Goal: Information Seeking & Learning: Learn about a topic

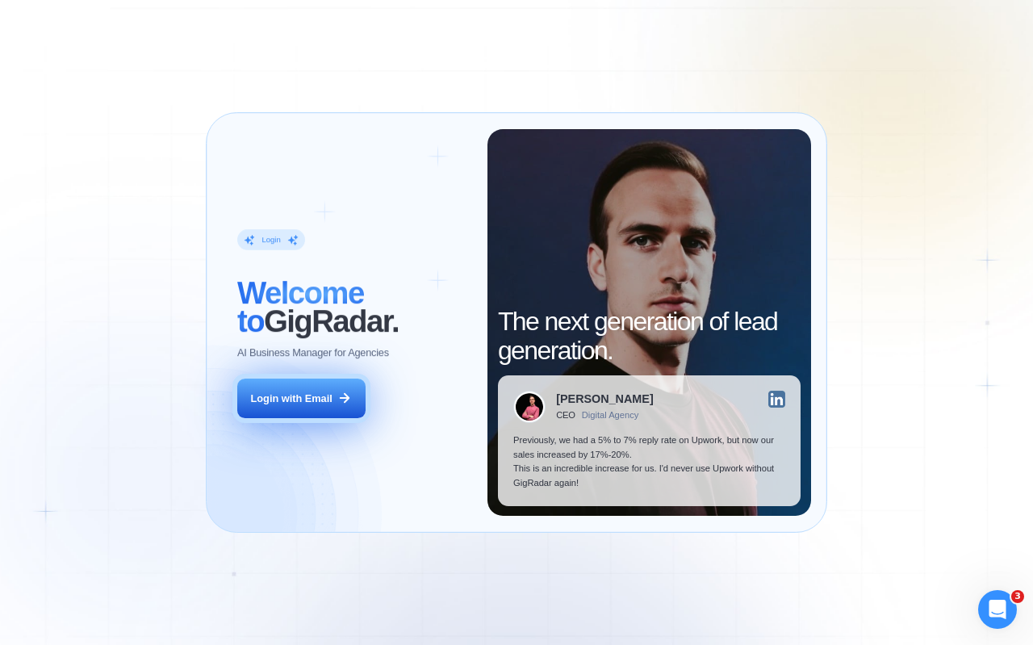
click at [315, 404] on div "Login with Email" at bounding box center [291, 398] width 81 height 15
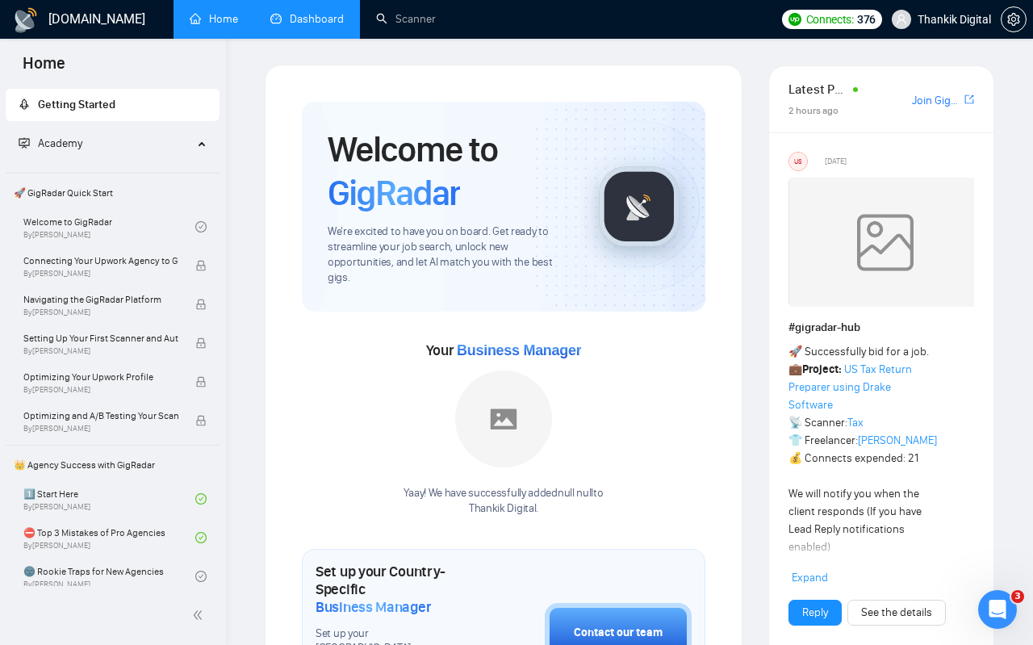
click at [296, 23] on link "Dashboard" at bounding box center [306, 19] width 73 height 14
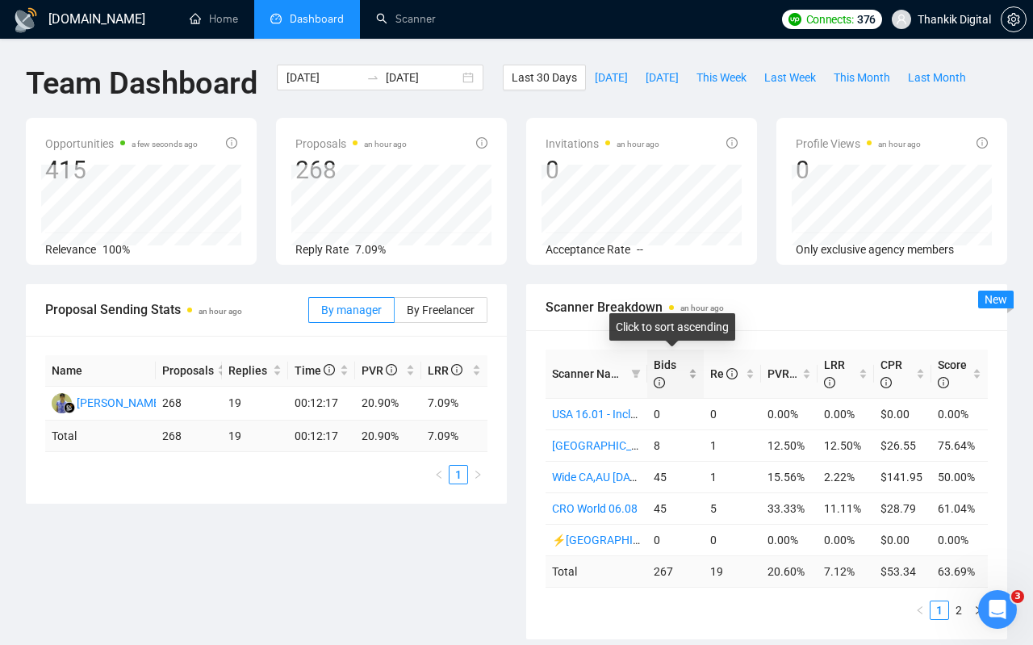
click at [672, 369] on span "Bids" at bounding box center [665, 373] width 23 height 31
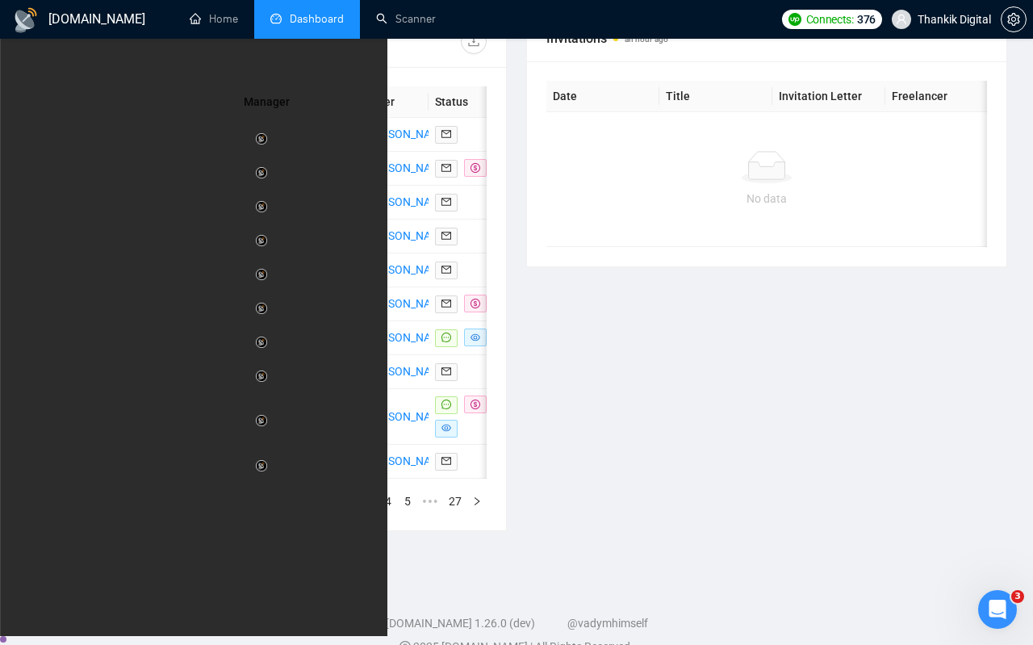
scroll to position [656, 0]
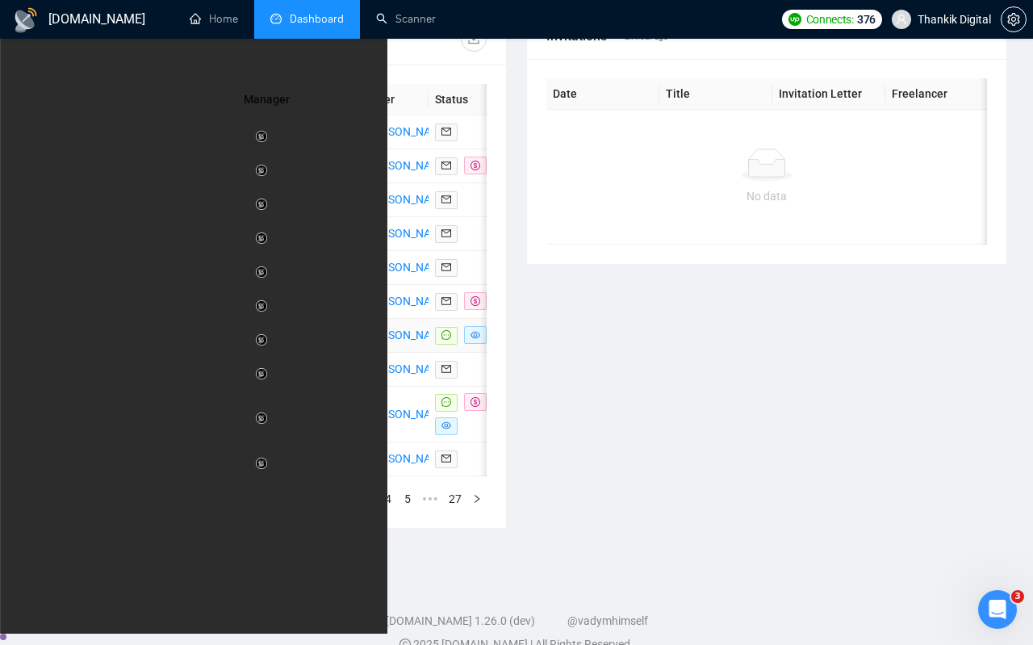
click at [159, 353] on td "Shopify Development: Add Vehicle Search Functionality" at bounding box center [188, 336] width 95 height 34
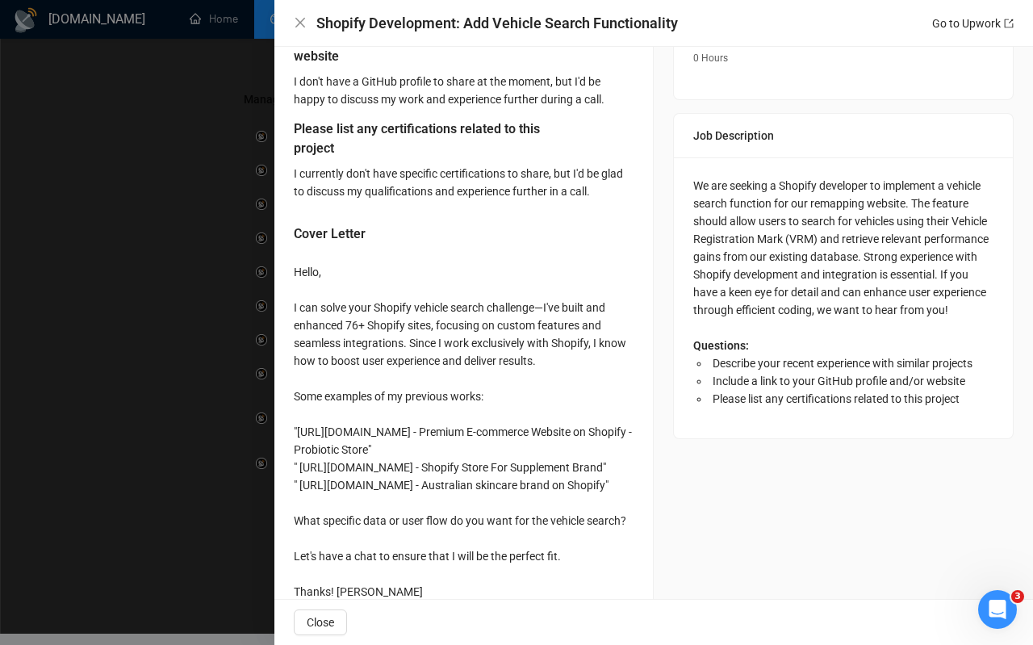
scroll to position [591, 0]
click at [179, 431] on div at bounding box center [516, 322] width 1033 height 645
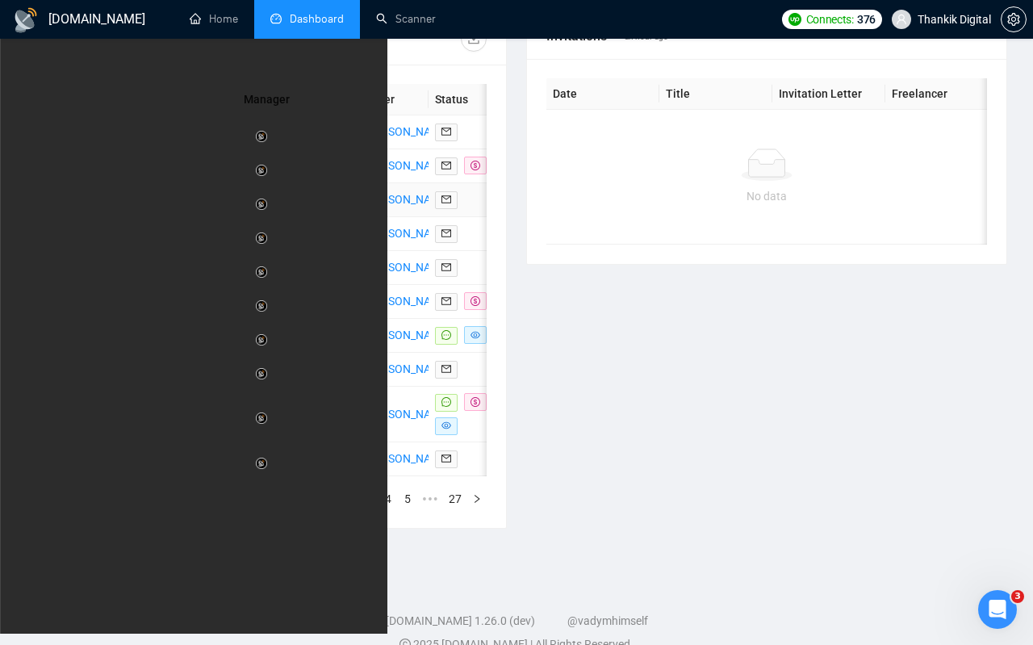
click at [172, 217] on td "Shopify build" at bounding box center [188, 200] width 95 height 34
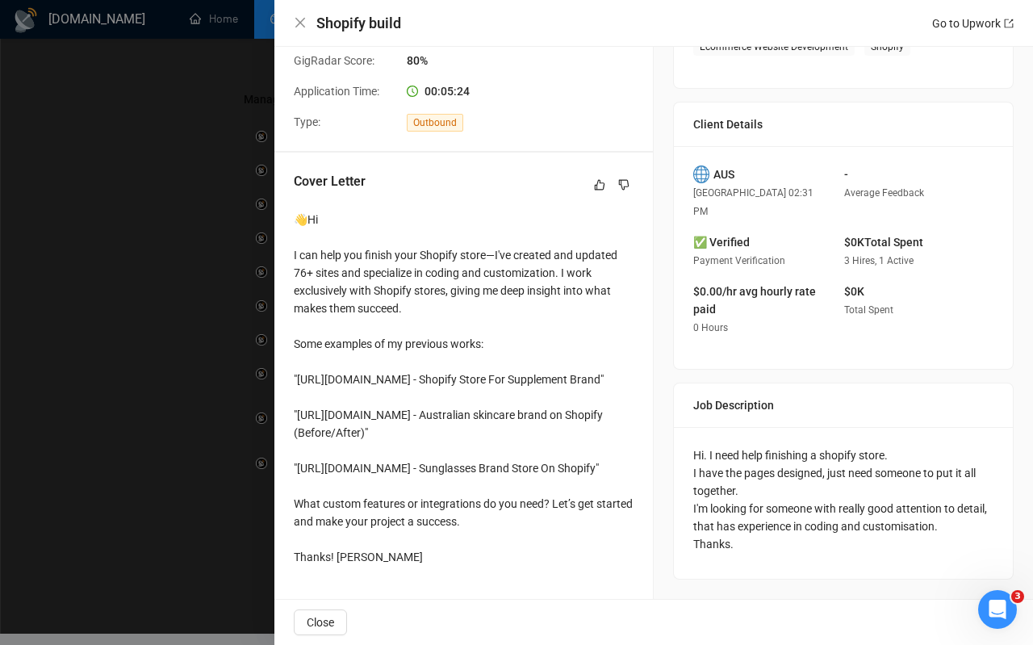
scroll to position [398, 0]
click at [221, 424] on div at bounding box center [516, 322] width 1033 height 645
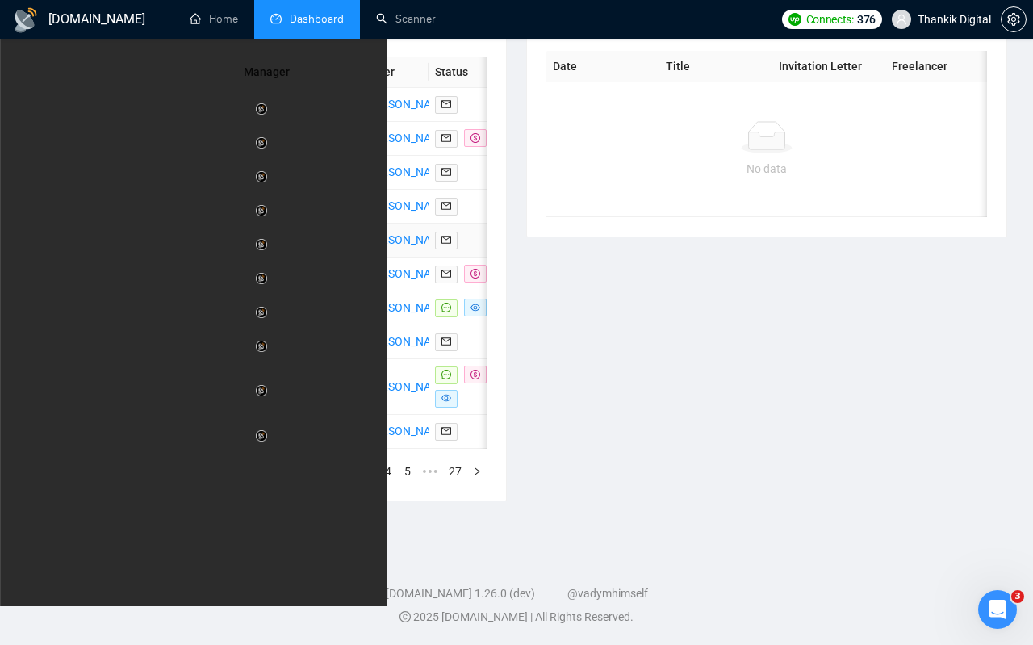
scroll to position [743, 0]
click at [166, 132] on td "Shopify Developer / Designer (CRO Focused) – Part-Time" at bounding box center [188, 139] width 95 height 34
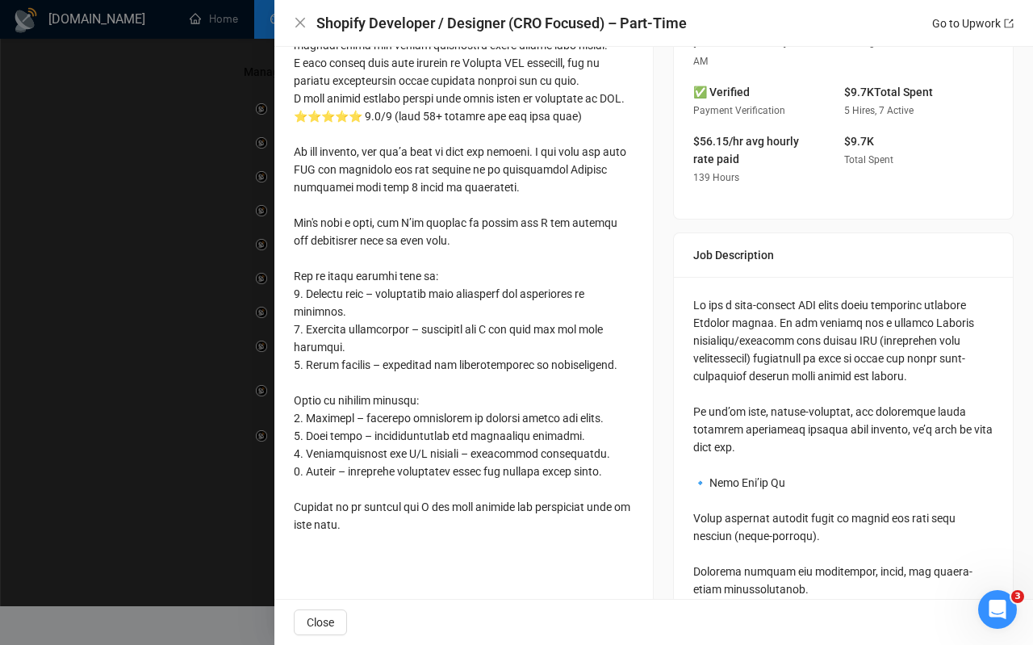
scroll to position [493, 0]
click at [188, 315] on div at bounding box center [516, 322] width 1033 height 645
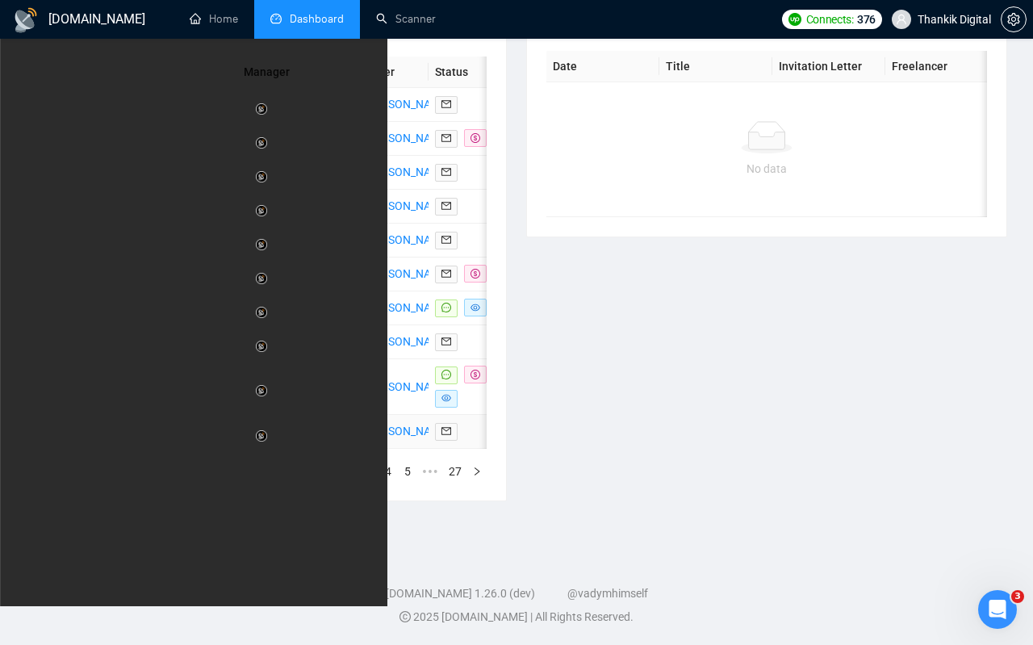
click at [181, 449] on td "Shopify Website Development for Gaming, Fitness, and Hobby Store" at bounding box center [188, 432] width 95 height 34
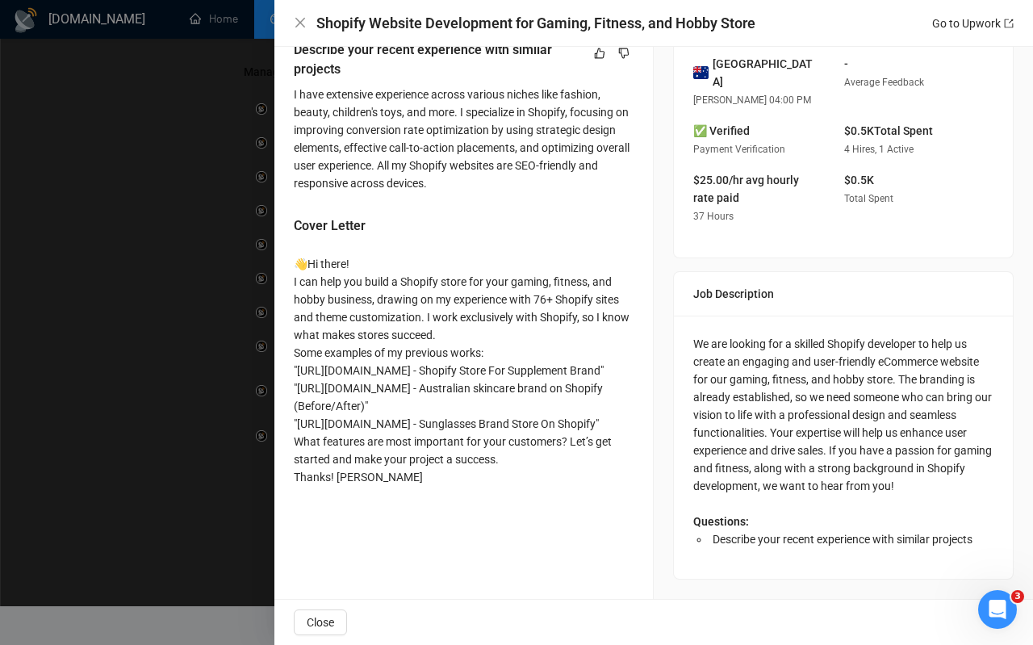
click at [183, 470] on div at bounding box center [516, 322] width 1033 height 645
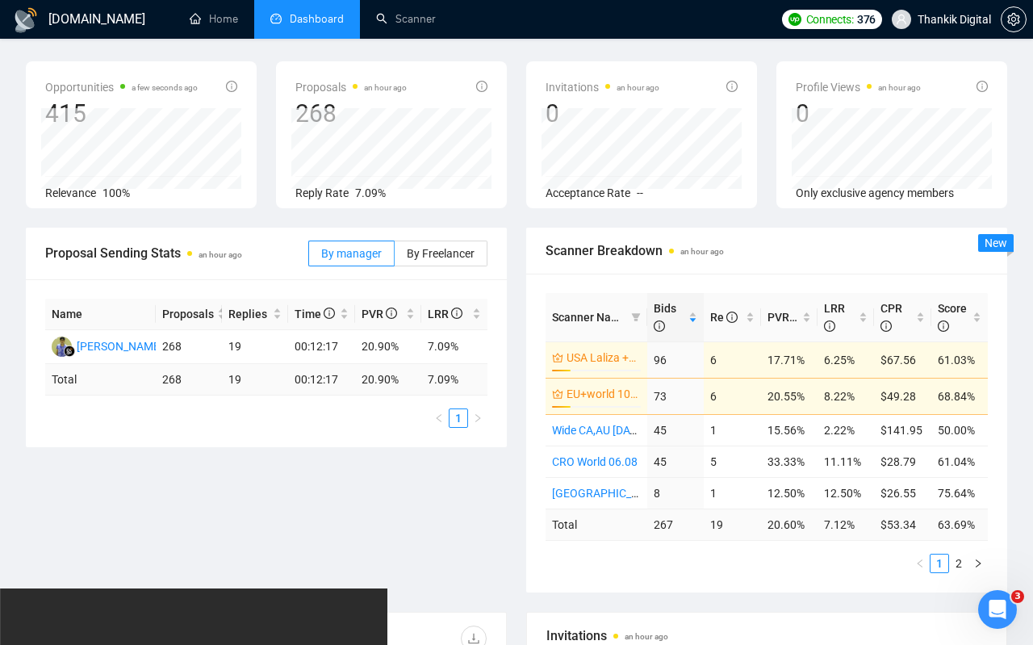
scroll to position [0, 0]
